Goal: Task Accomplishment & Management: Use online tool/utility

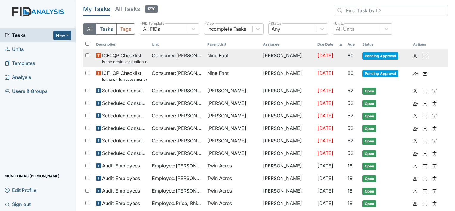
click at [202, 52] on span "Consumer : Kolb, Shawn" at bounding box center [177, 55] width 51 height 7
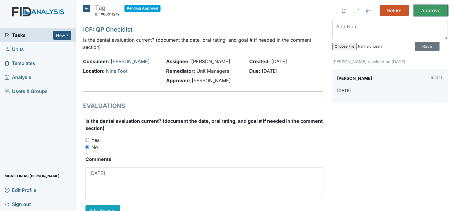
click at [420, 11] on input "Approve" at bounding box center [431, 10] width 34 height 11
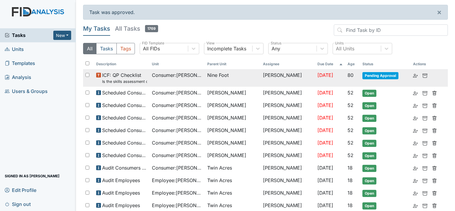
click at [244, 70] on td "Nine Foot" at bounding box center [233, 78] width 56 height 18
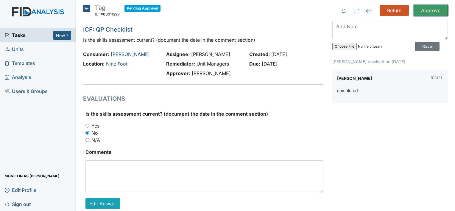
click at [416, 8] on input "Approve" at bounding box center [431, 10] width 34 height 11
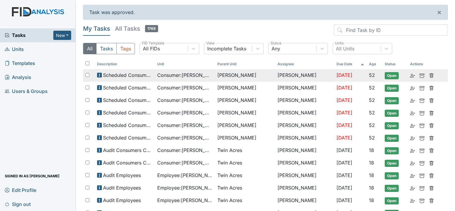
click at [238, 75] on span "[PERSON_NAME]" at bounding box center [236, 74] width 39 height 7
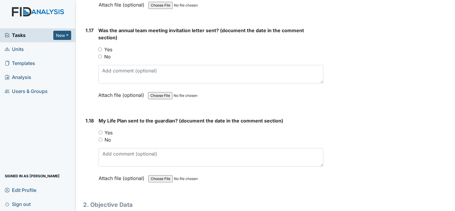
scroll to position [1475, 0]
